Goal: Task Accomplishment & Management: Manage account settings

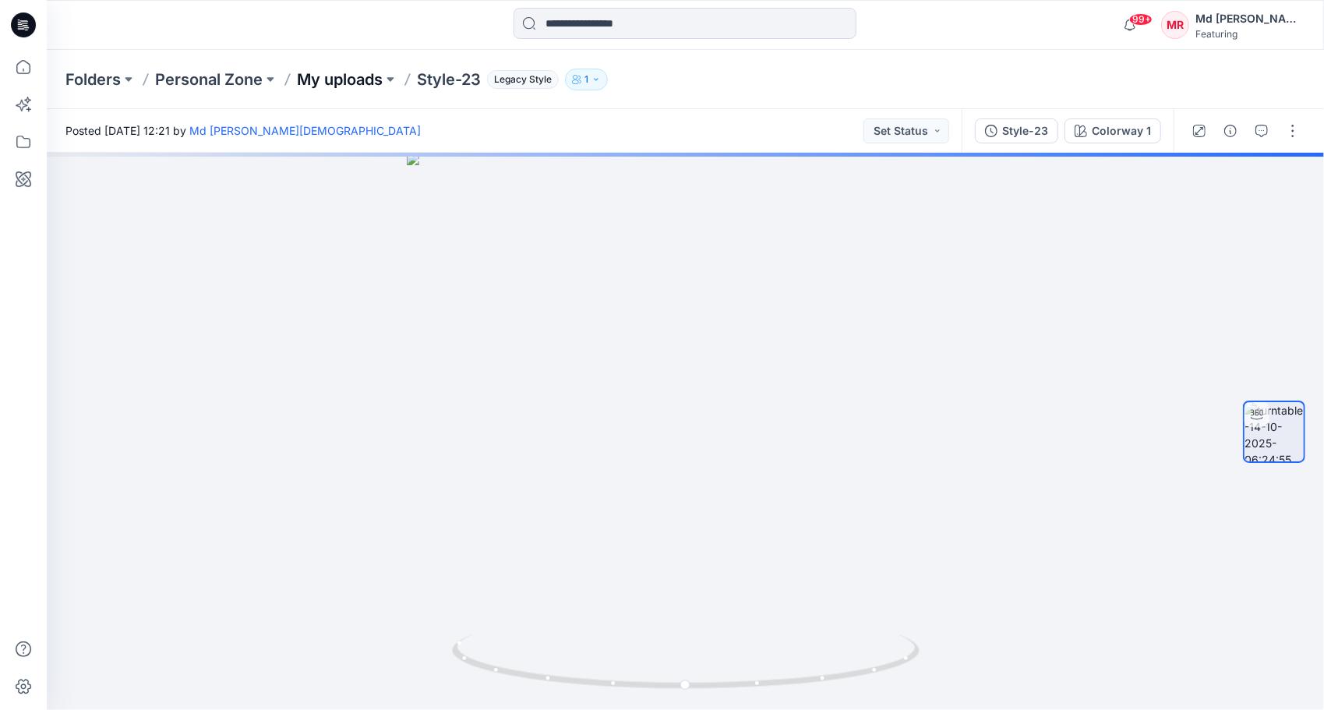
click at [346, 87] on p "My uploads" at bounding box center [340, 80] width 86 height 22
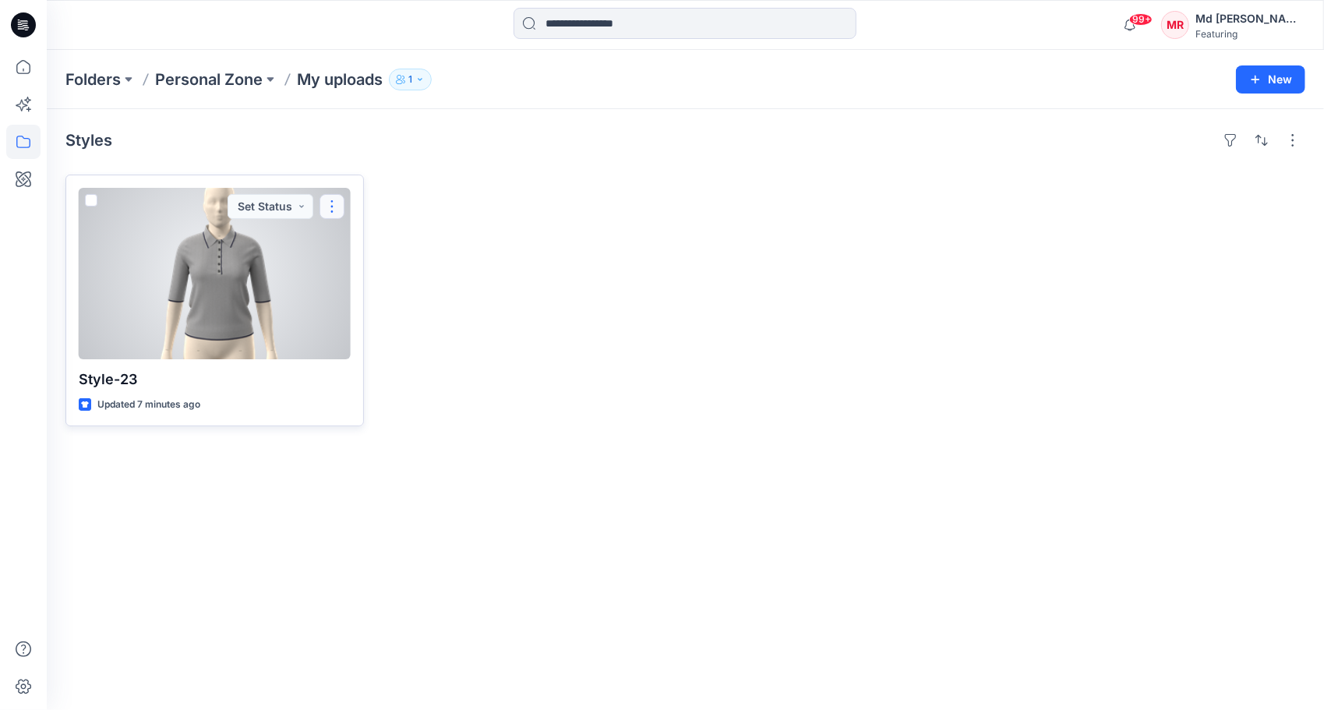
click at [335, 204] on button "button" at bounding box center [332, 206] width 25 height 25
click at [383, 357] on p "Move to" at bounding box center [372, 357] width 42 height 16
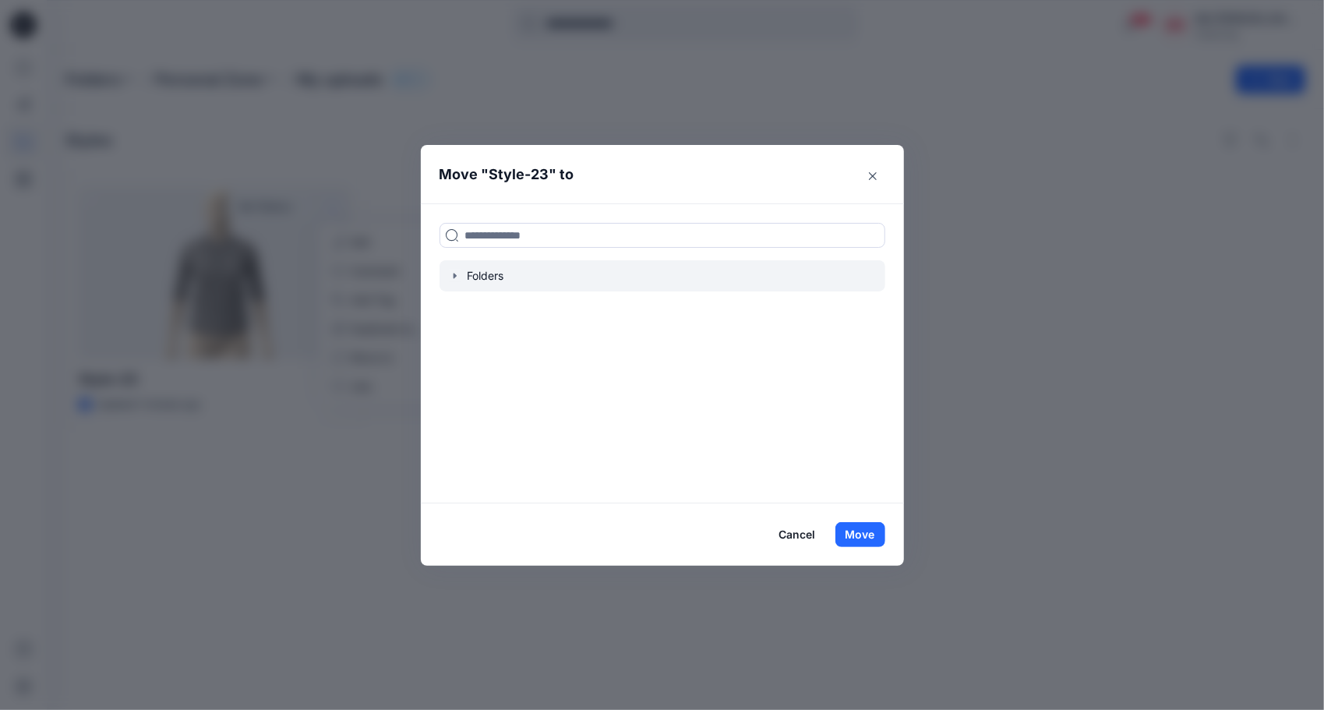
click at [457, 272] on icon "button" at bounding box center [455, 276] width 12 height 12
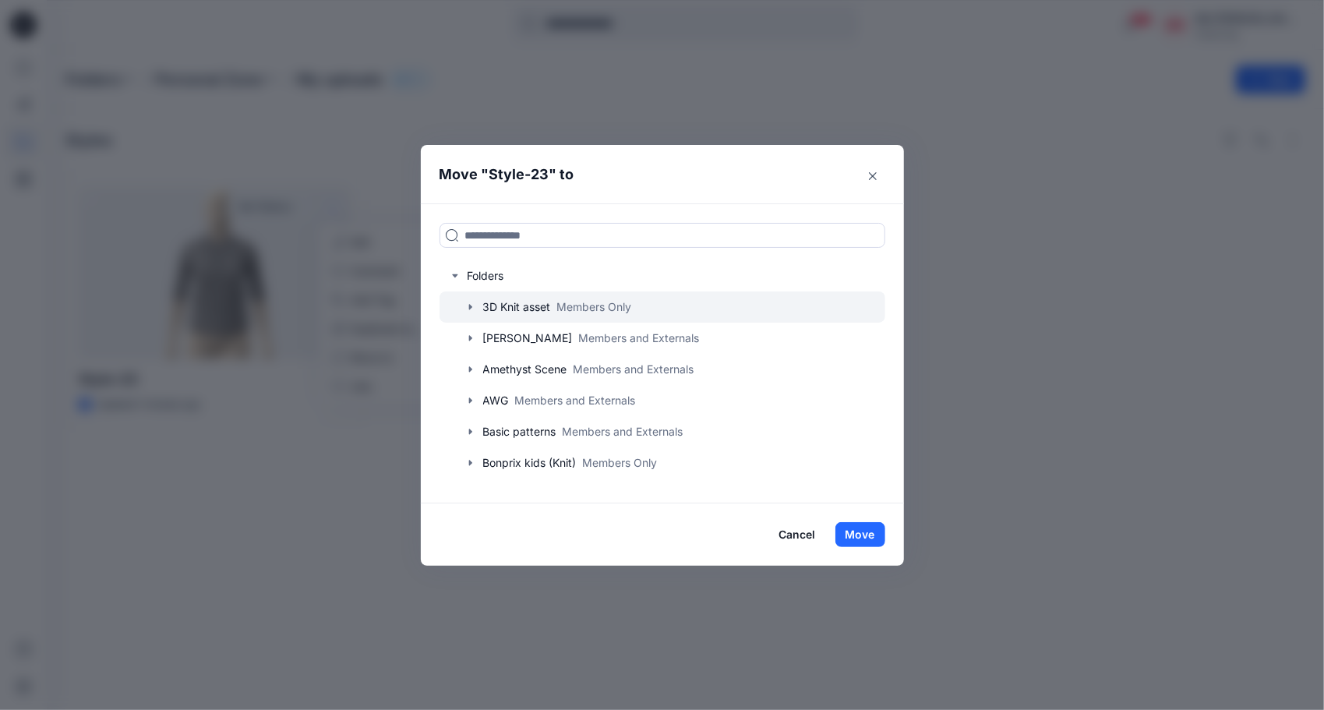
click at [472, 307] on icon "button" at bounding box center [470, 307] width 12 height 12
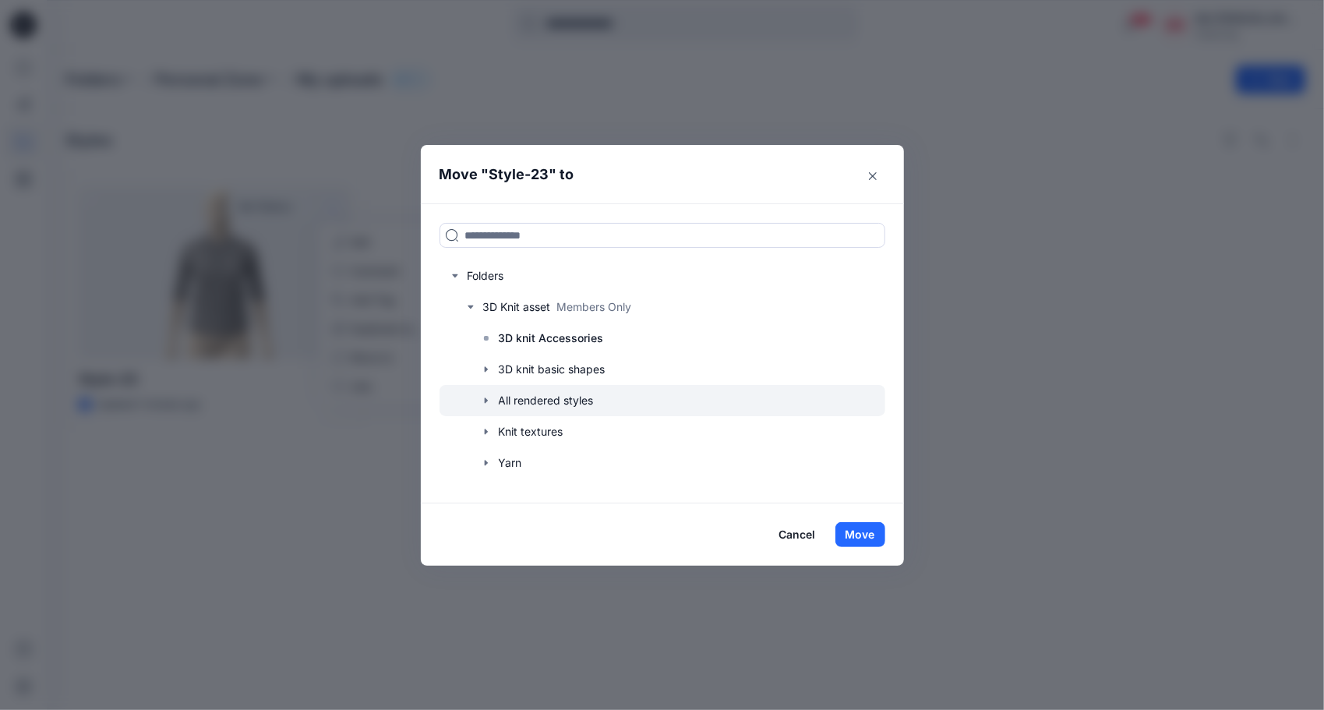
click at [486, 395] on icon "button" at bounding box center [486, 400] width 12 height 12
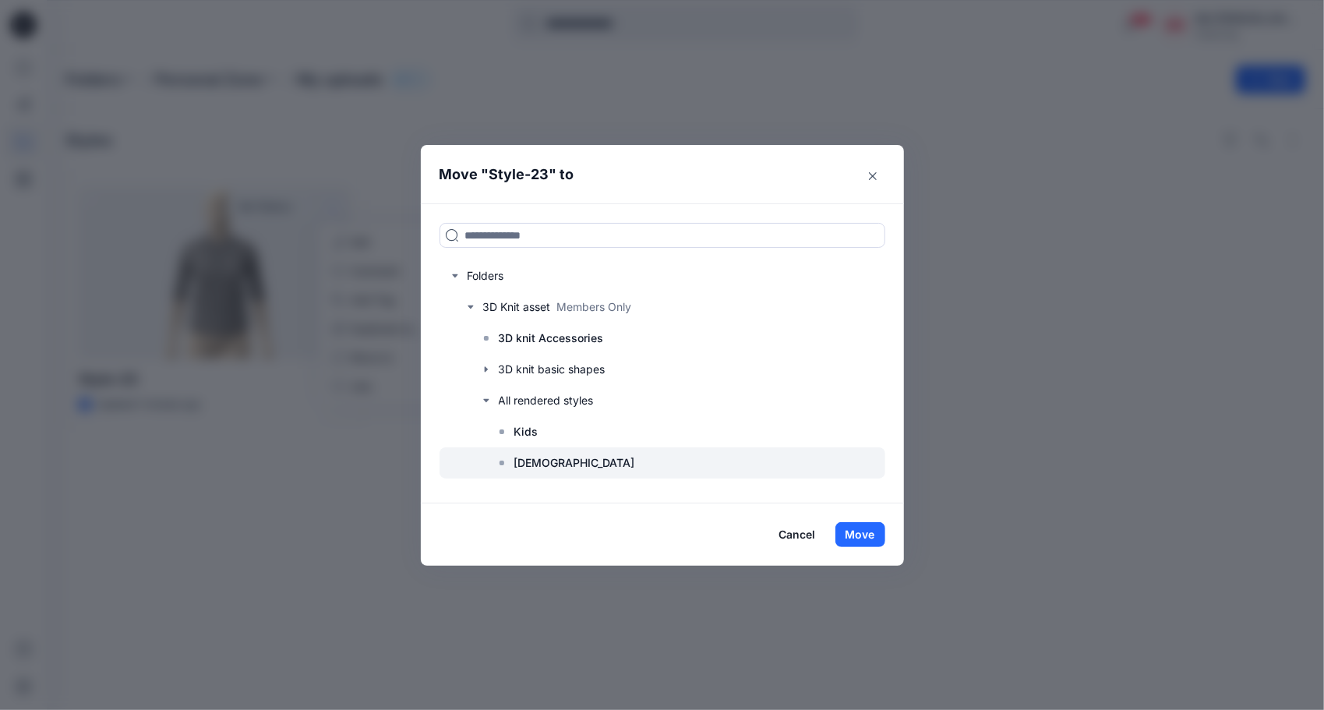
click at [523, 460] on p "[DEMOGRAPHIC_DATA]" at bounding box center [574, 463] width 121 height 19
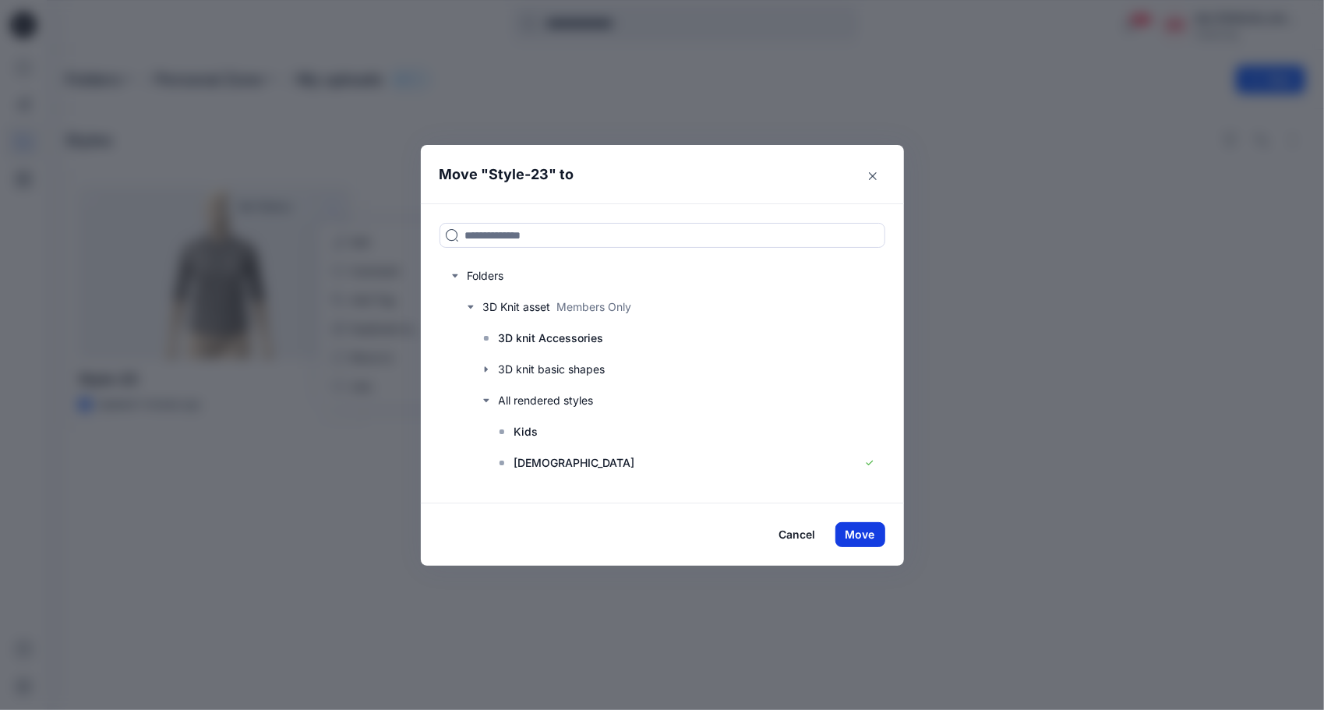
click at [867, 538] on button "Move" at bounding box center [860, 534] width 50 height 25
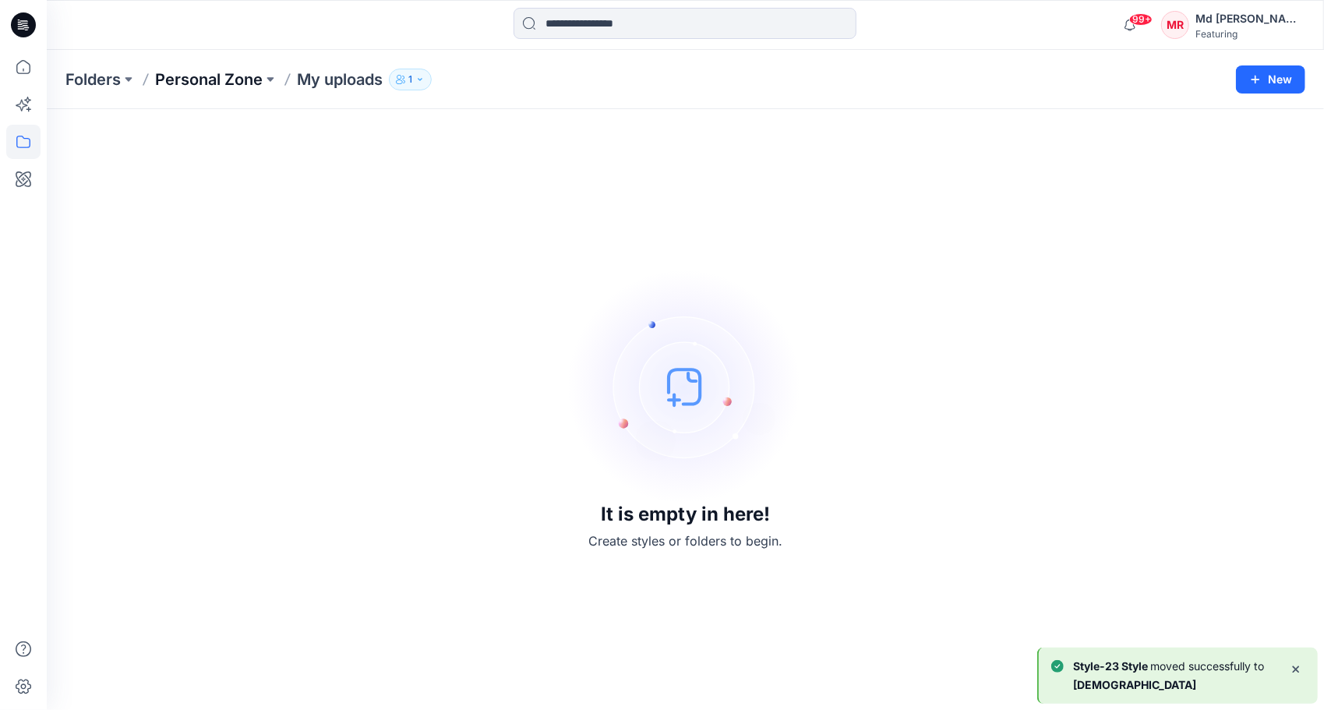
click at [200, 82] on p "Personal Zone" at bounding box center [209, 80] width 108 height 22
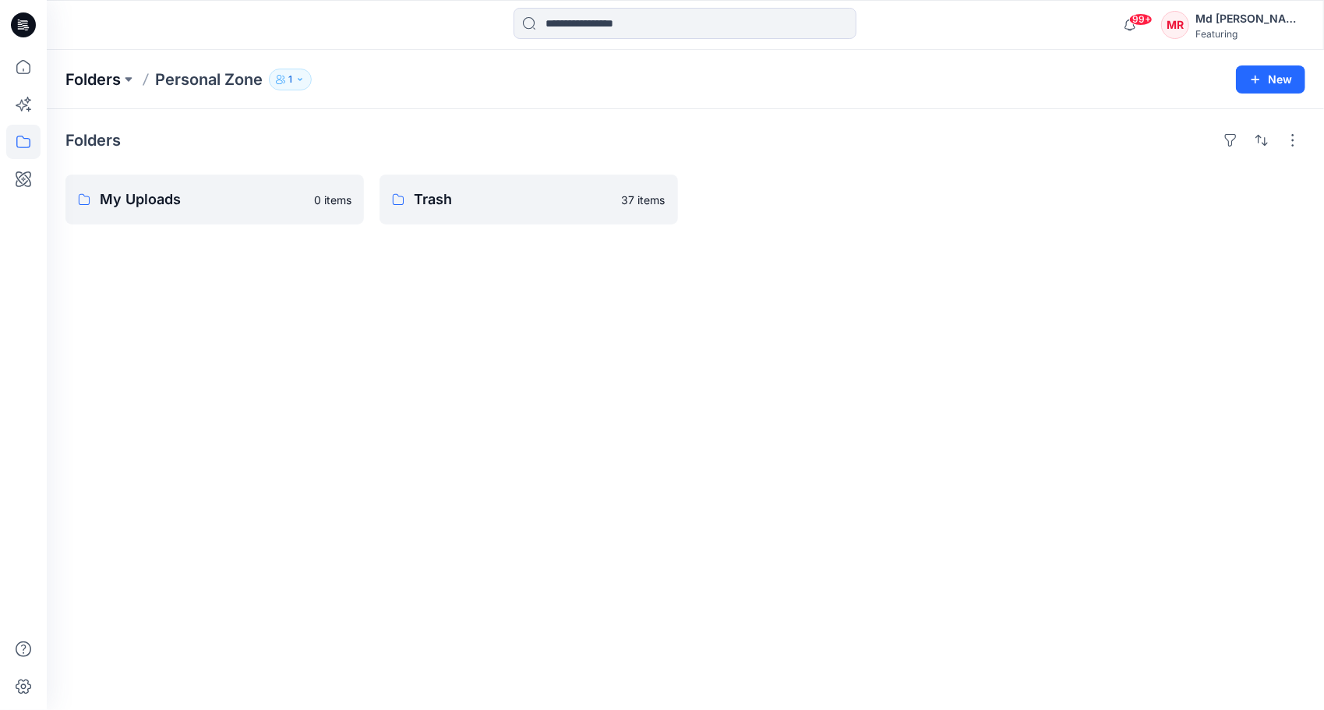
click at [112, 73] on p "Folders" at bounding box center [92, 80] width 55 height 22
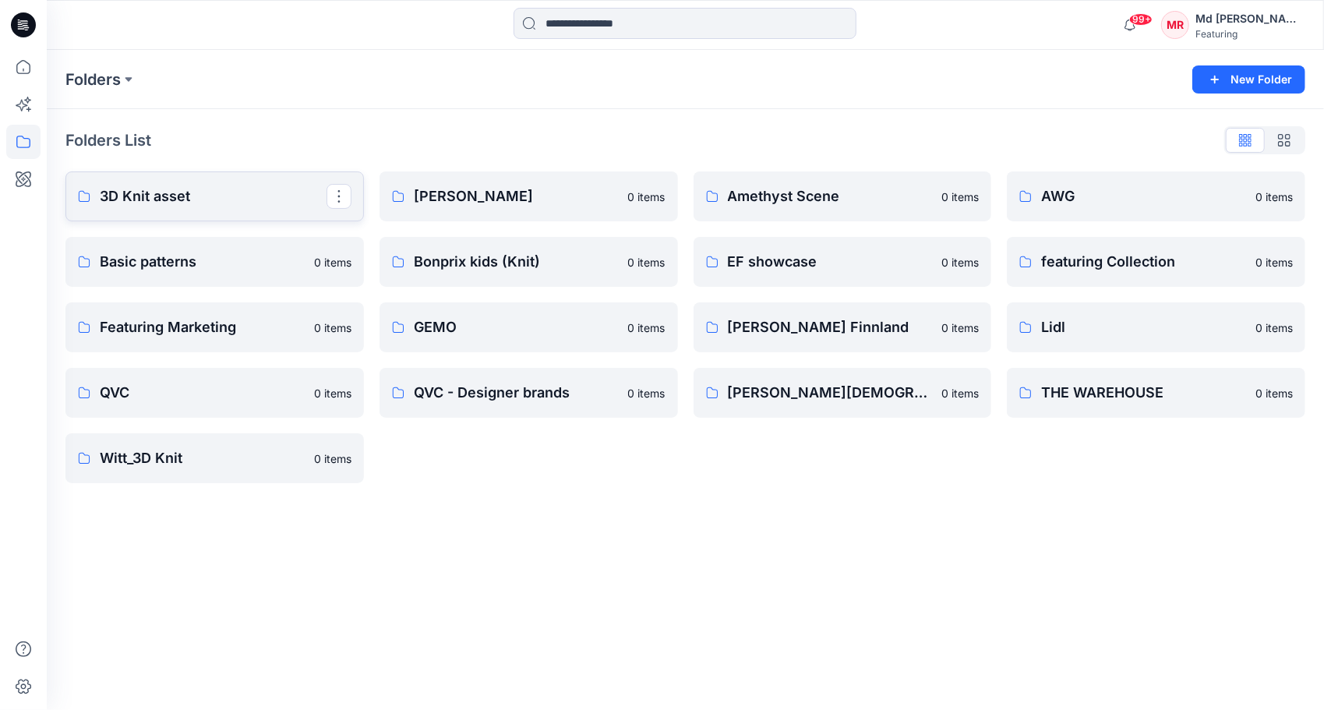
click at [200, 197] on p "3D Knit asset" at bounding box center [213, 196] width 227 height 22
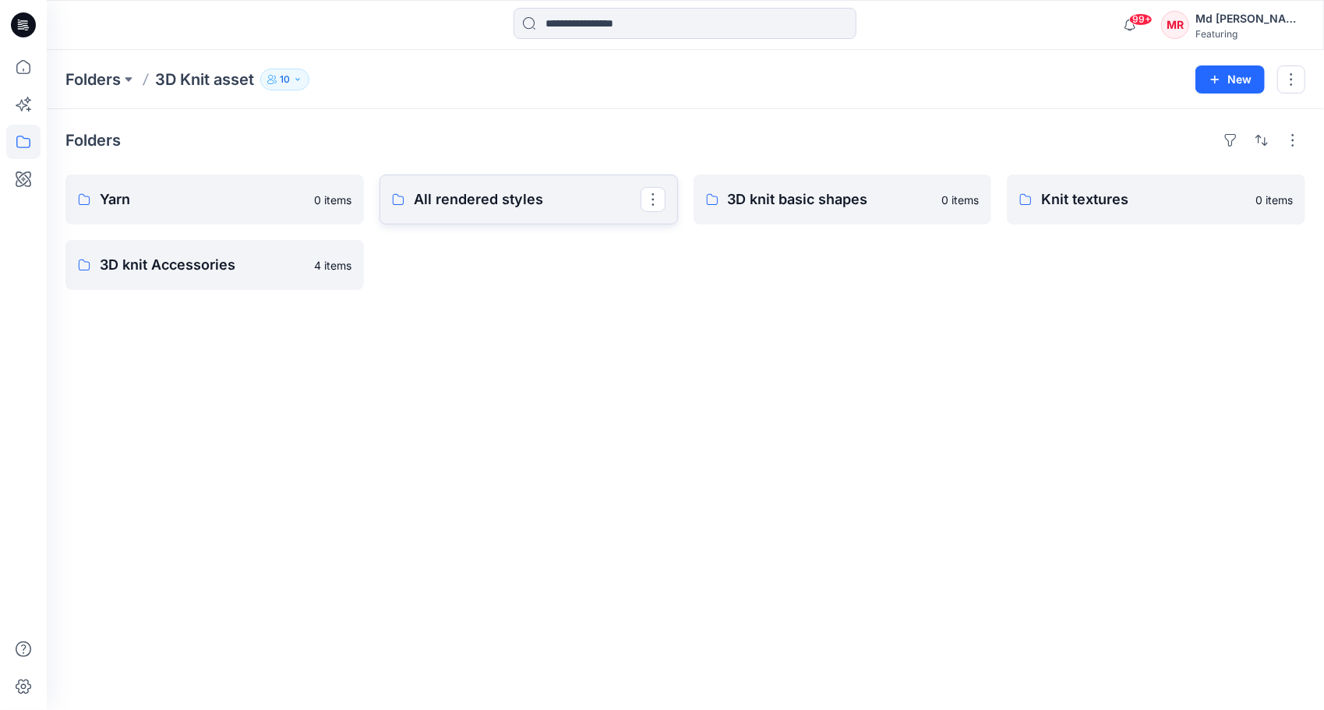
click at [447, 212] on link "All rendered styles" at bounding box center [529, 200] width 298 height 50
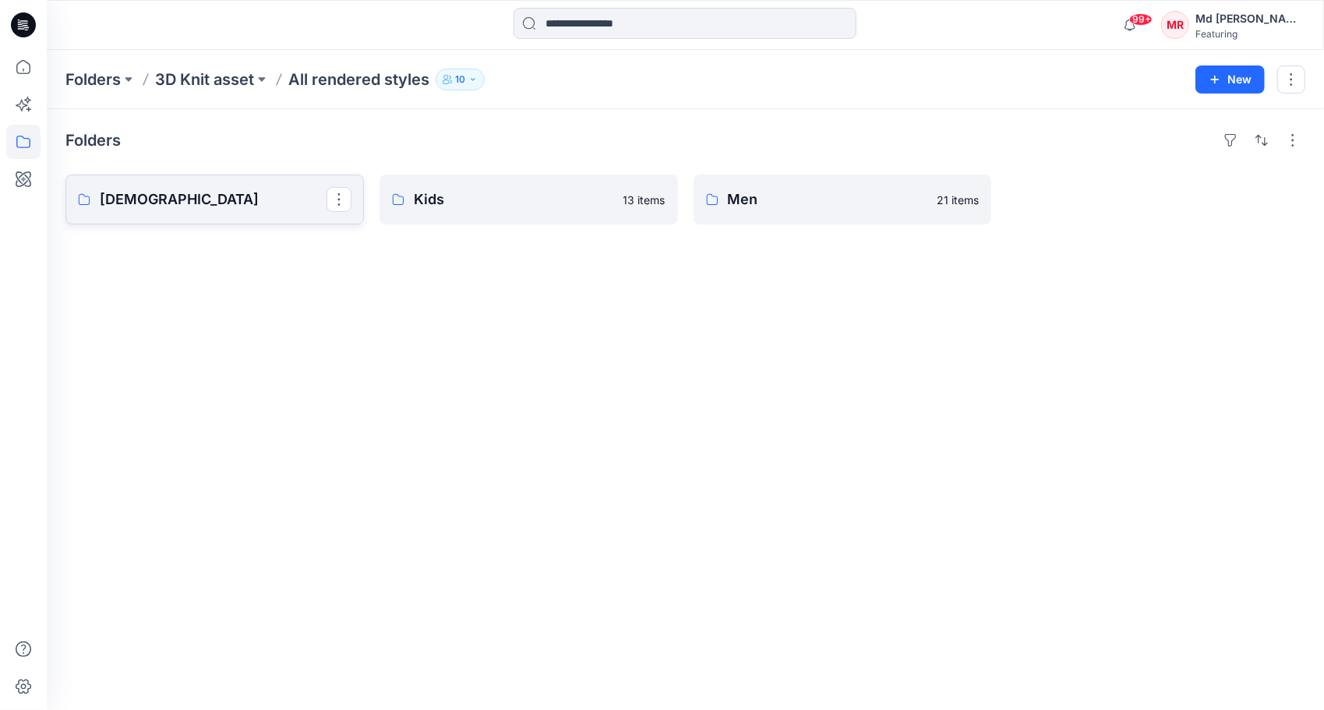
click at [163, 192] on p "[DEMOGRAPHIC_DATA]" at bounding box center [213, 200] width 227 height 22
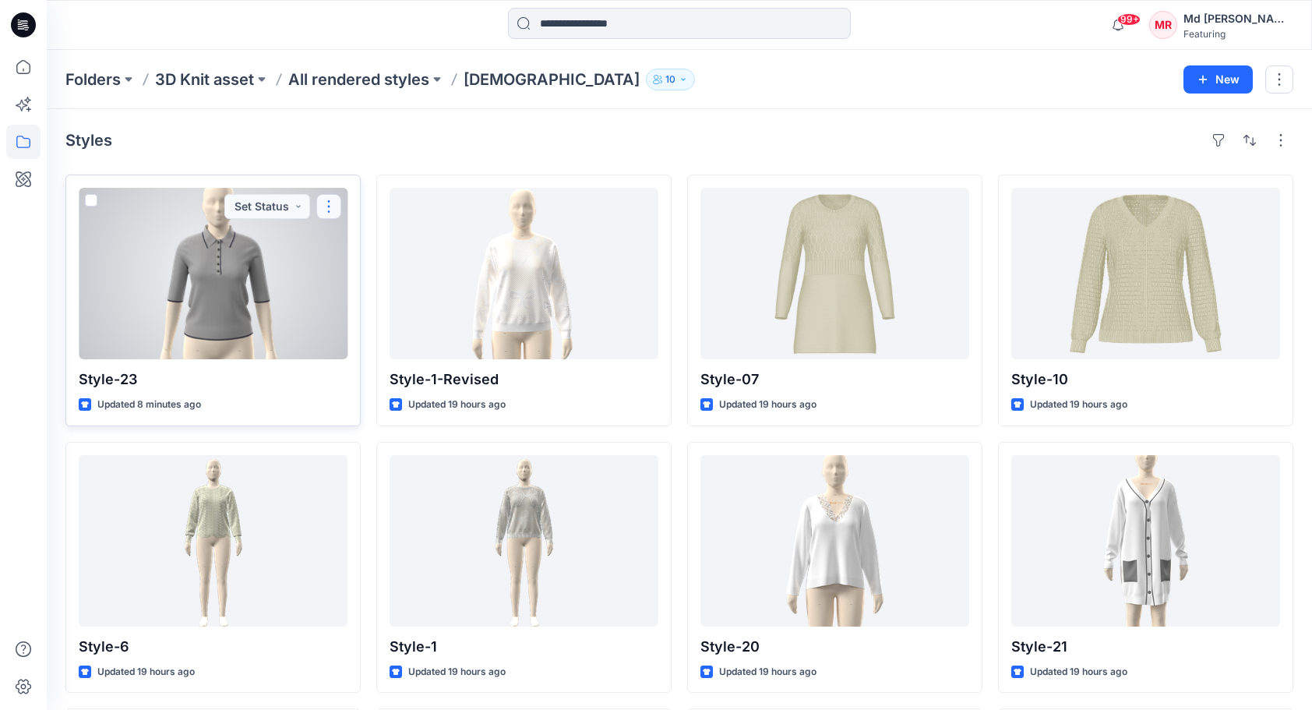
click at [336, 212] on button "button" at bounding box center [328, 206] width 25 height 25
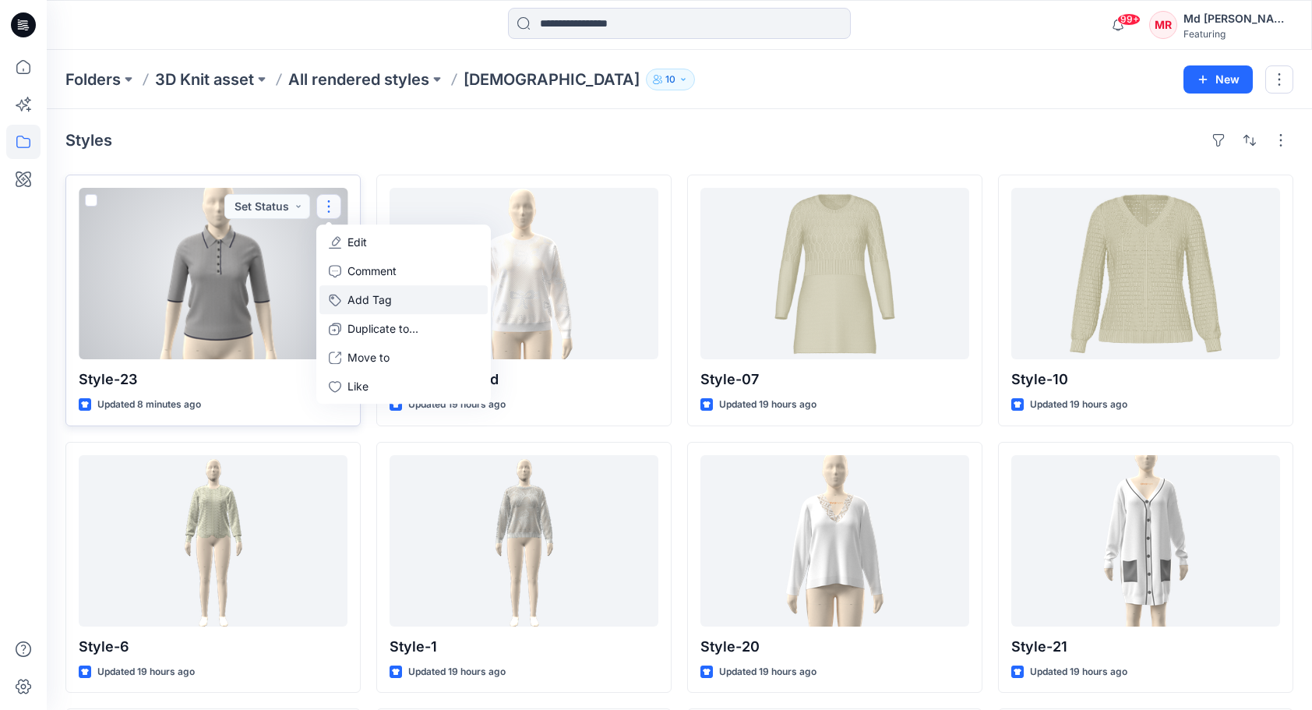
click at [378, 299] on button "Add Tag" at bounding box center [404, 299] width 168 height 29
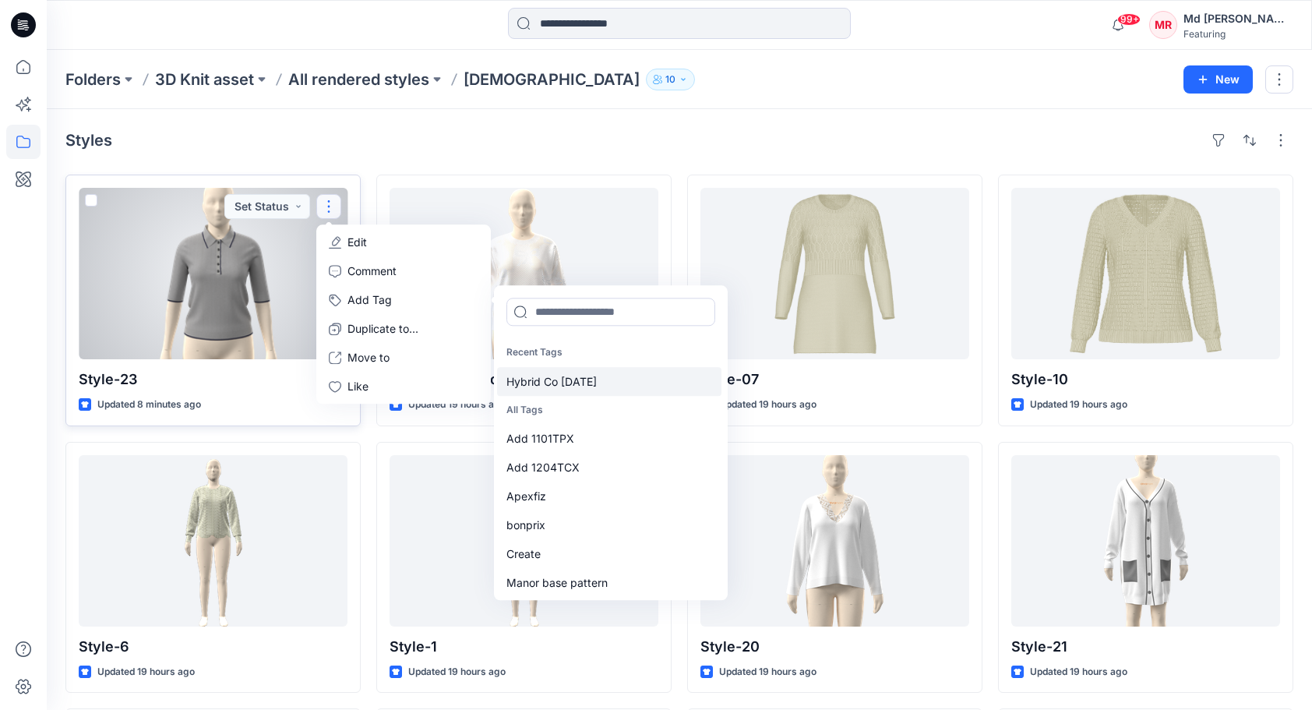
click at [585, 383] on div "Hybrid Co Oct25" at bounding box center [609, 381] width 224 height 29
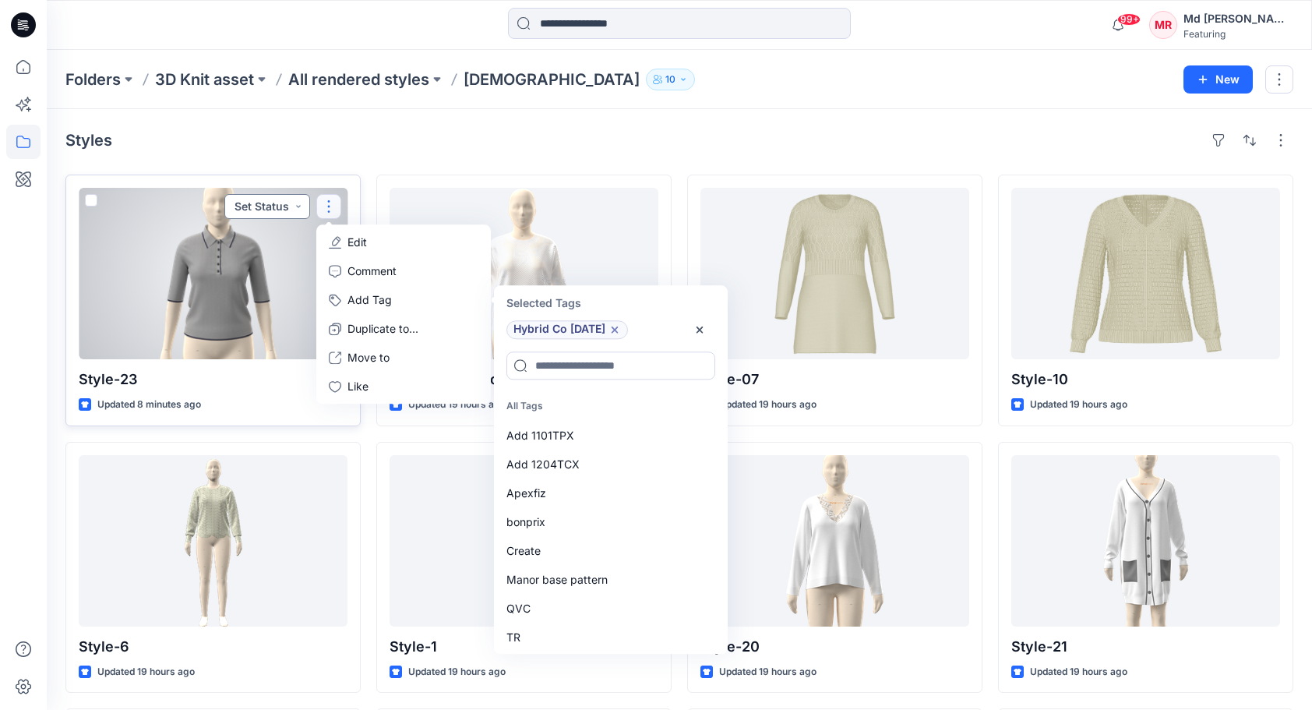
click at [293, 211] on button "Set Status" at bounding box center [267, 206] width 86 height 25
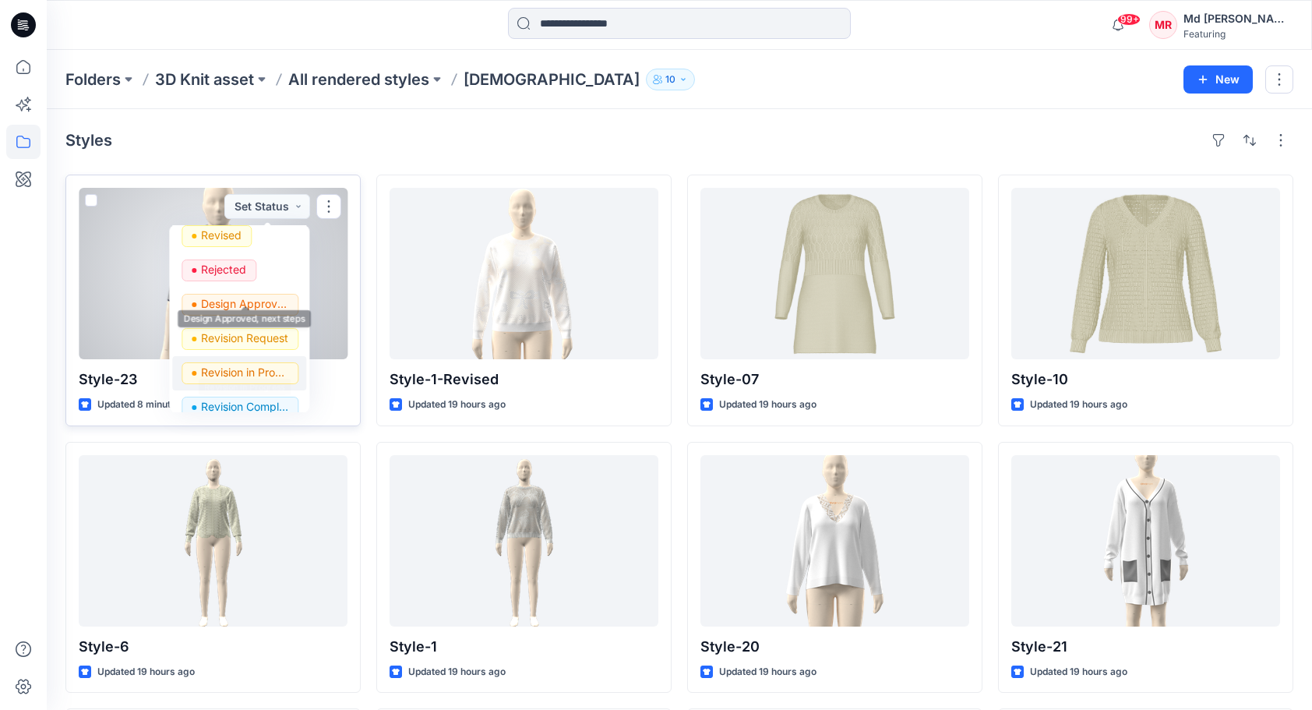
scroll to position [156, 0]
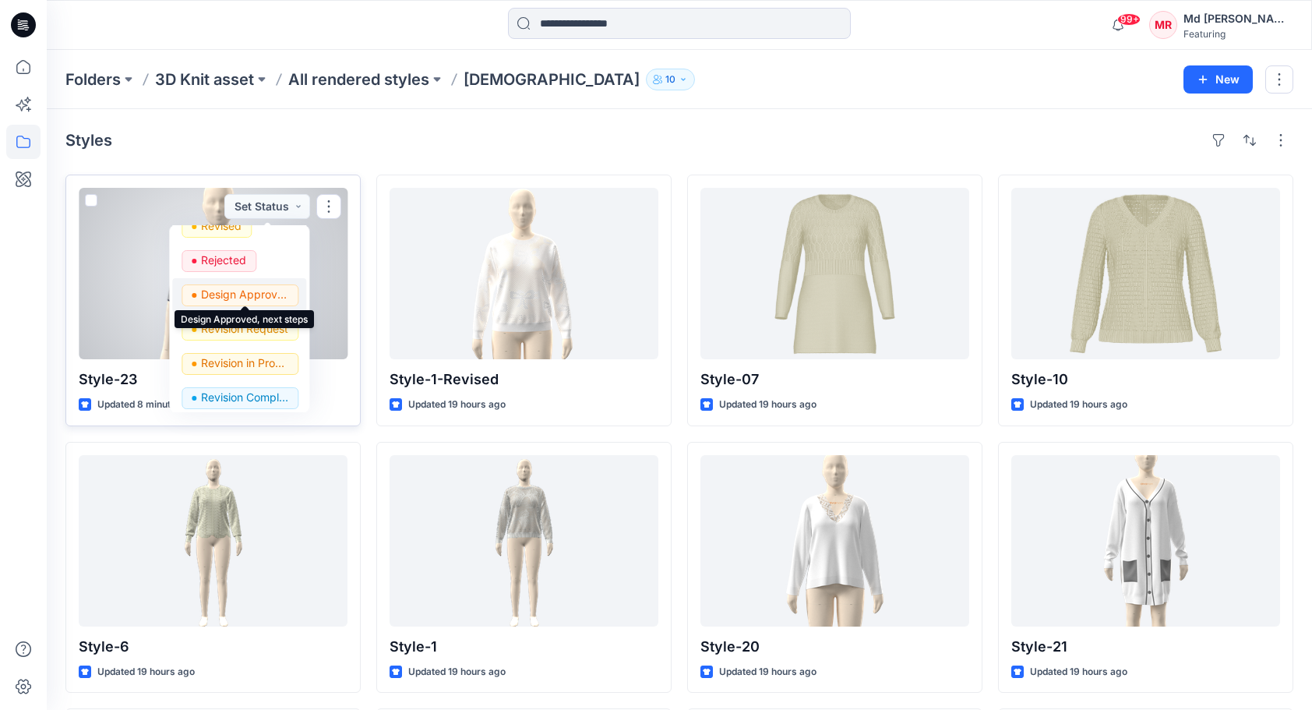
click at [256, 297] on p "Design Approved, next steps" at bounding box center [244, 294] width 87 height 20
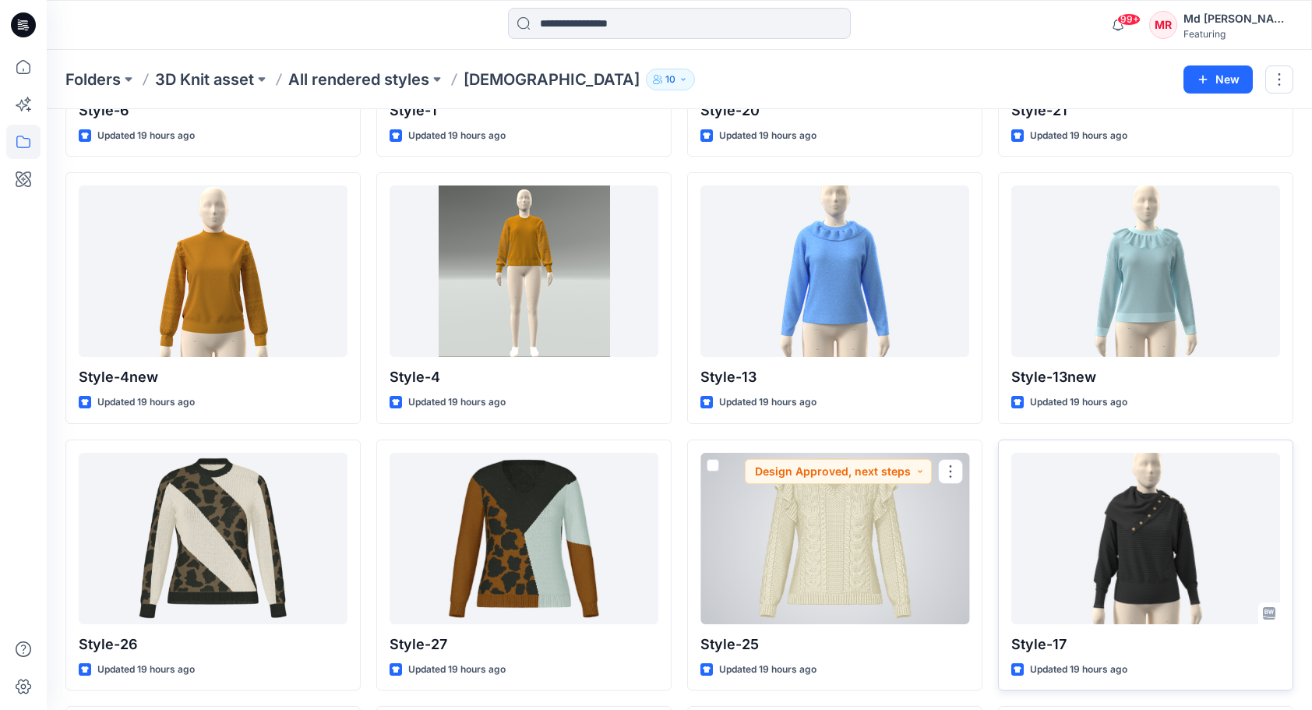
scroll to position [546, 0]
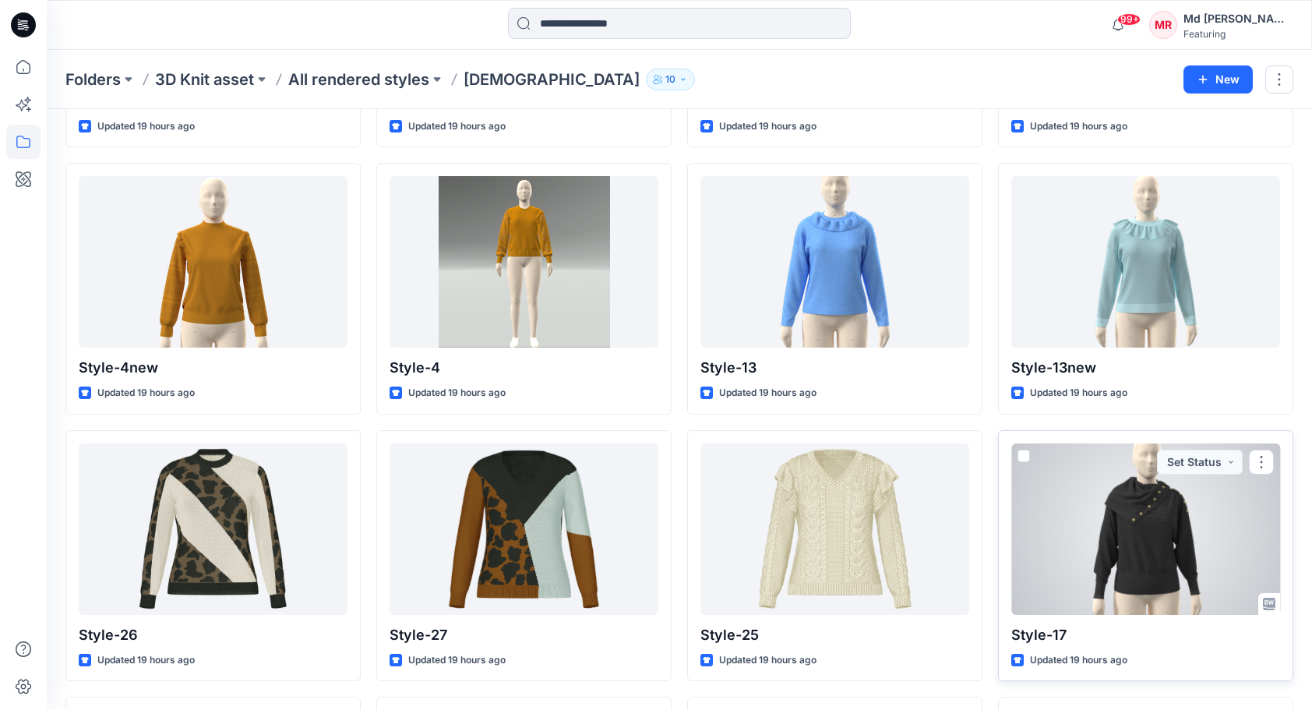
click at [1153, 518] on div at bounding box center [1146, 528] width 269 height 171
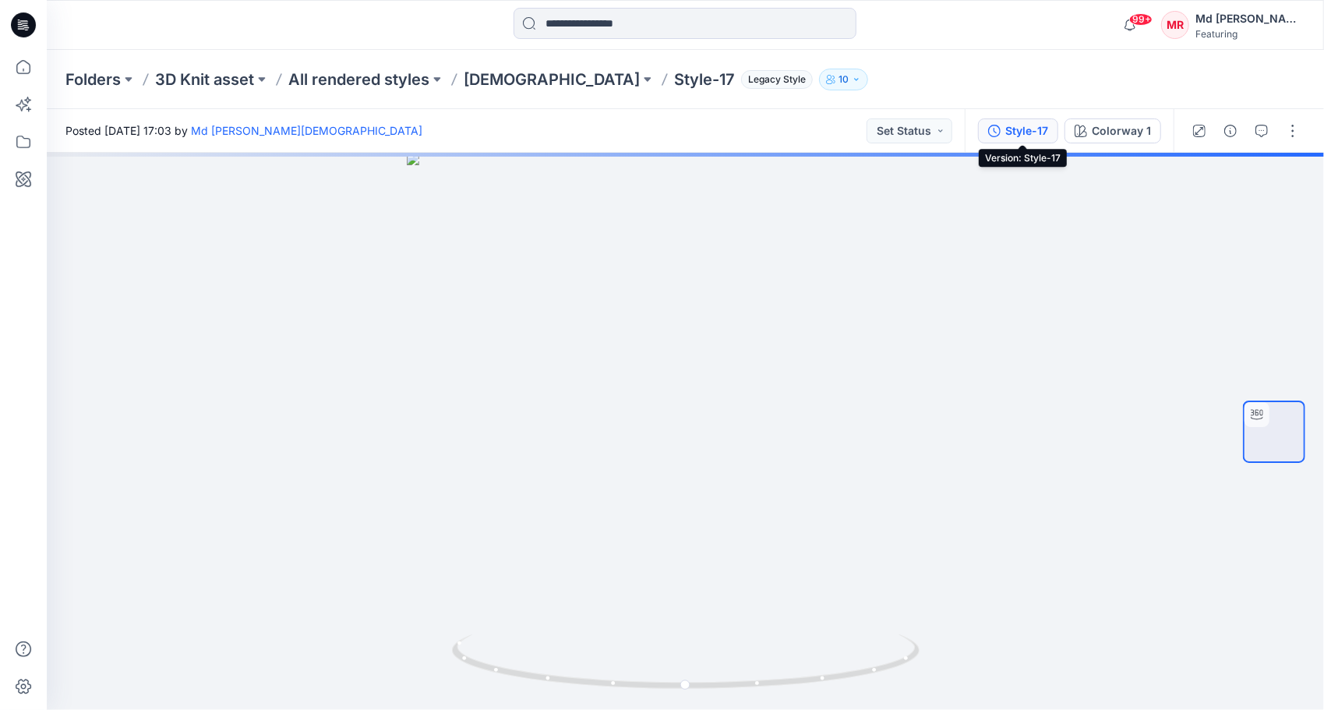
click at [1039, 129] on div "Style-17" at bounding box center [1026, 130] width 43 height 17
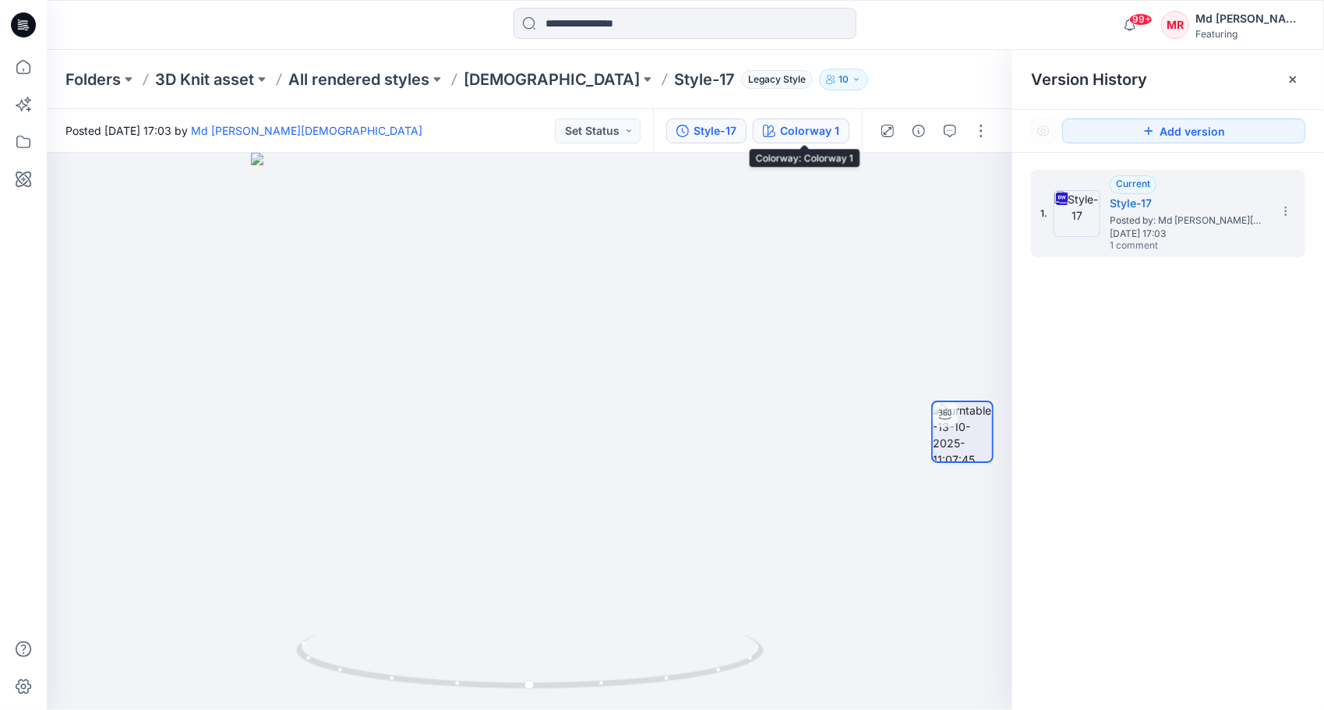
click at [814, 134] on div "Colorway 1" at bounding box center [809, 130] width 59 height 17
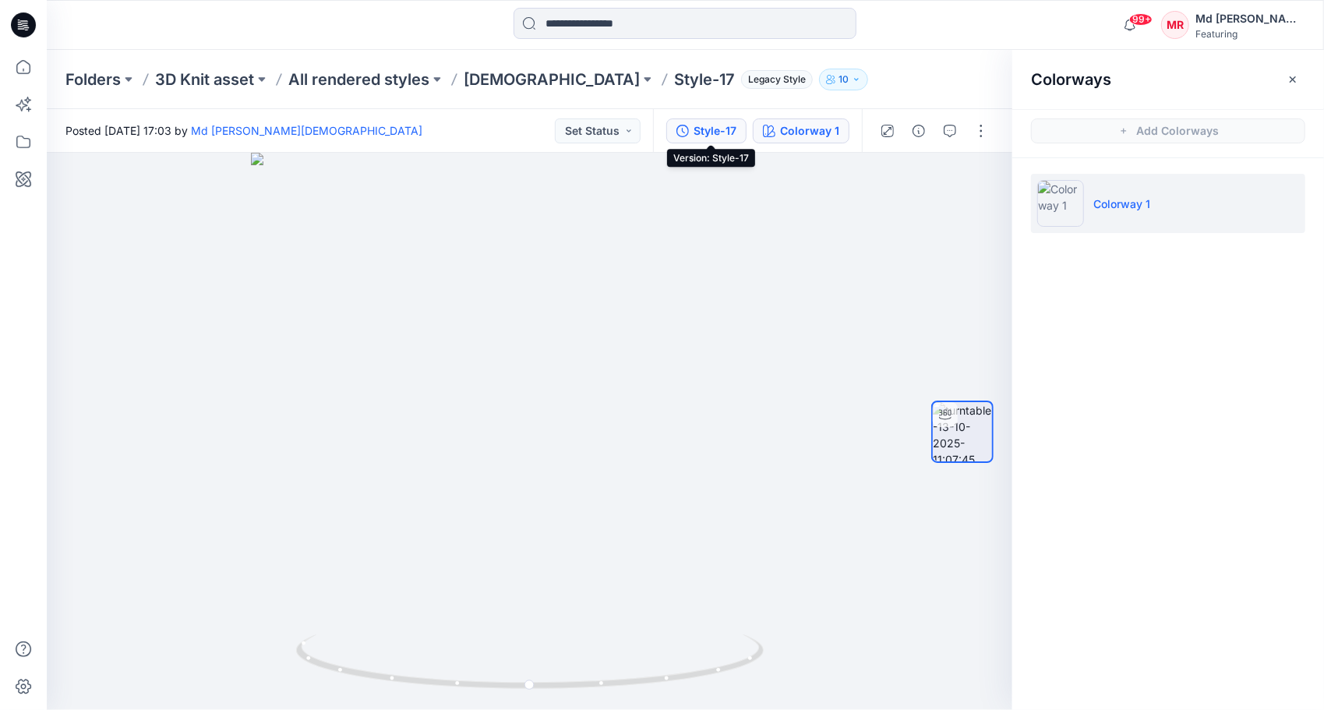
click at [715, 137] on div "Style-17" at bounding box center [715, 130] width 43 height 17
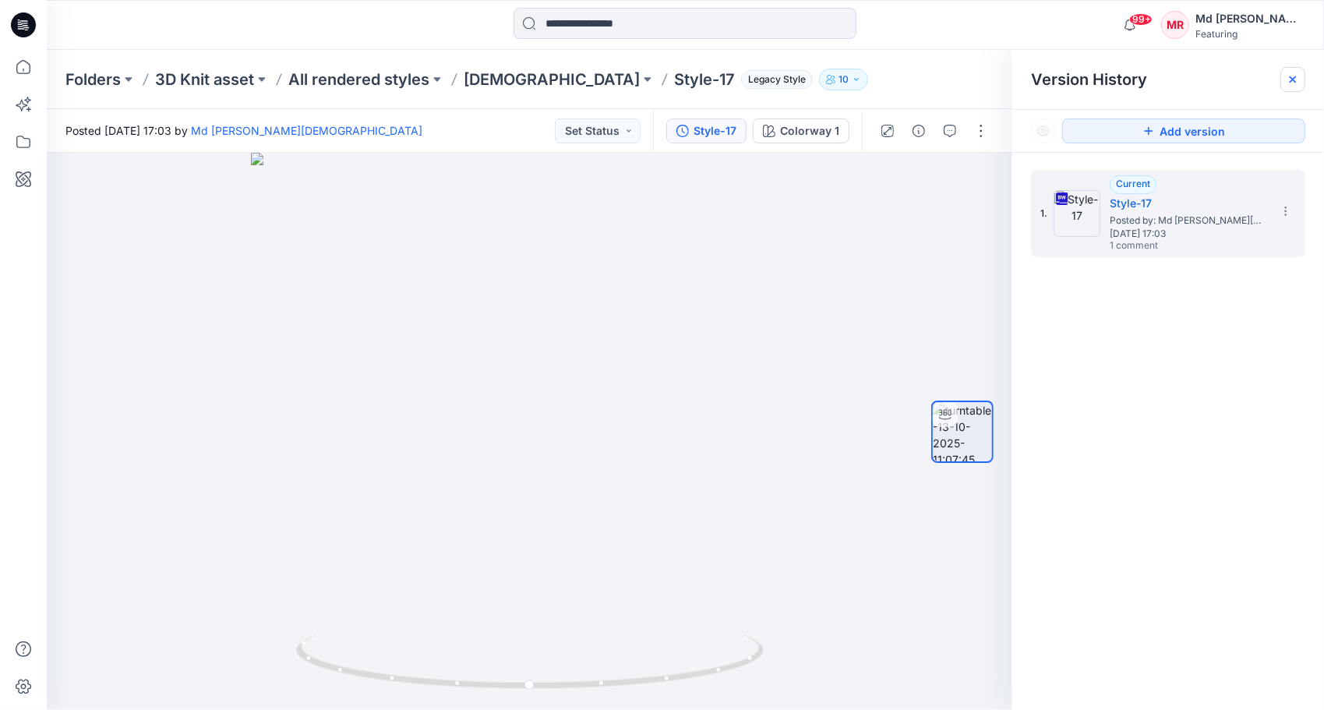
click at [1291, 80] on icon at bounding box center [1293, 79] width 12 height 12
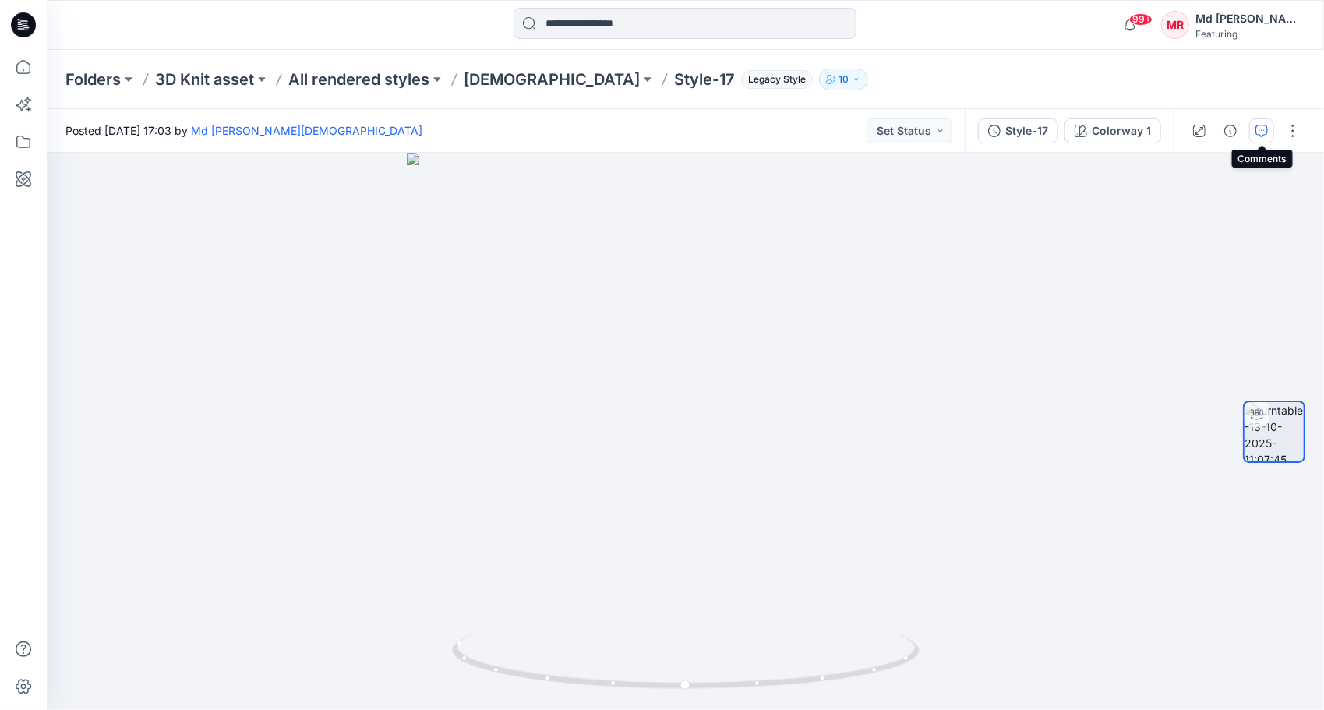
click at [1264, 138] on button "button" at bounding box center [1261, 130] width 25 height 25
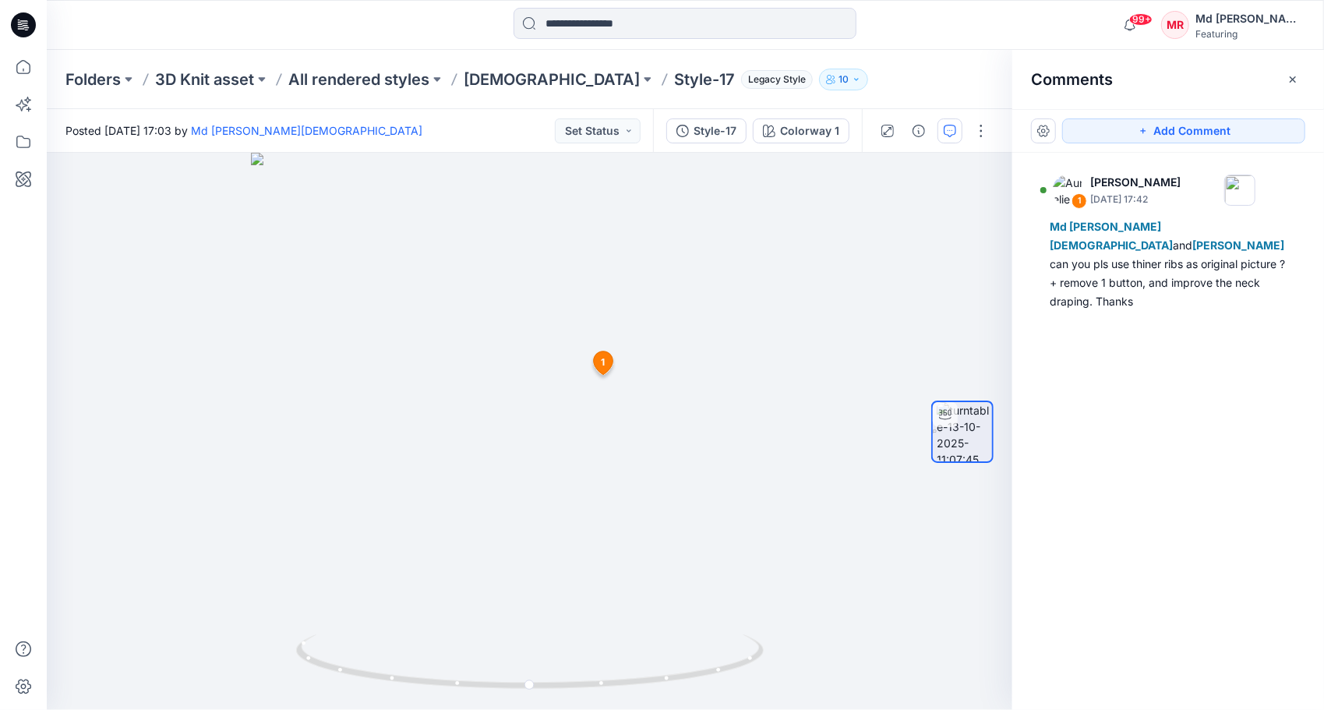
click at [834, 69] on div "Folders 3D Knit asset All rendered styles Ladies Style-17 Legacy Style 10" at bounding box center [624, 80] width 1118 height 22
click at [494, 77] on p "[DEMOGRAPHIC_DATA]" at bounding box center [552, 80] width 176 height 22
